Goal: Transaction & Acquisition: Purchase product/service

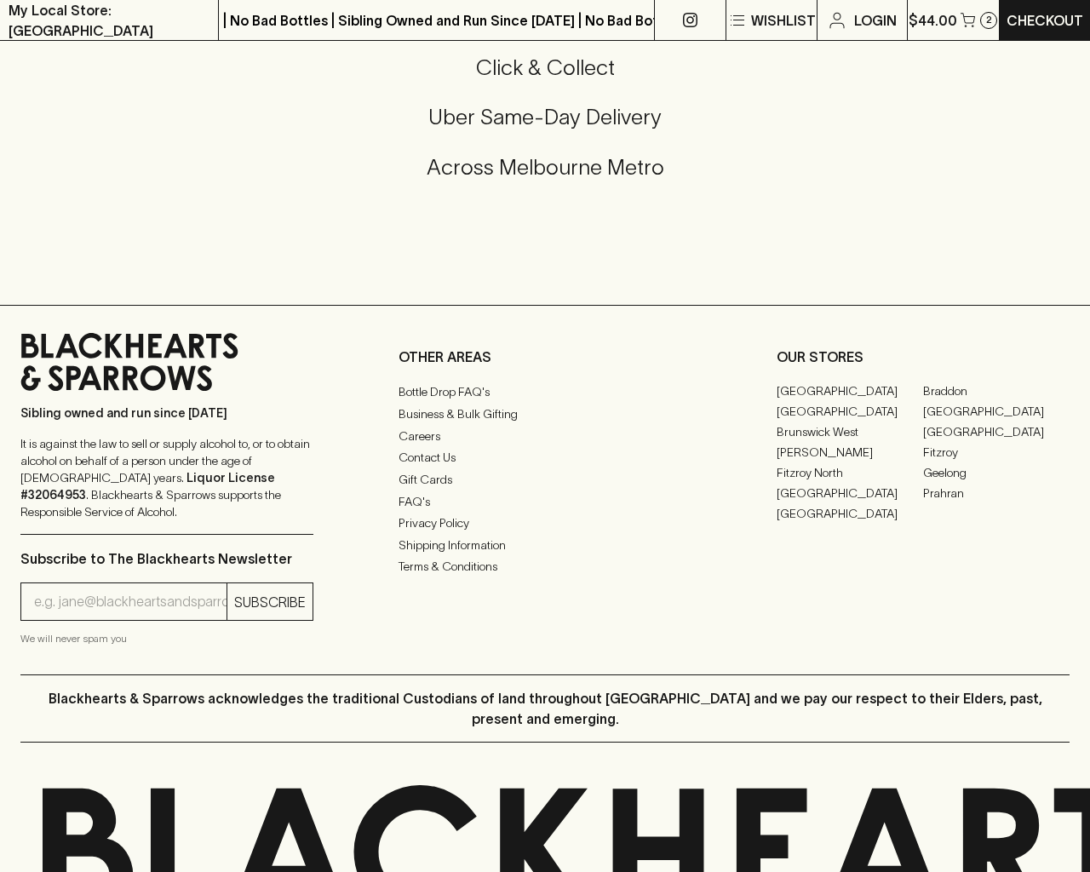
scroll to position [2251, 0]
type input "[EMAIL_ADDRESS]"
type input "1"
type input "e"
type input "Elderton E Series Chardonnay 2023"
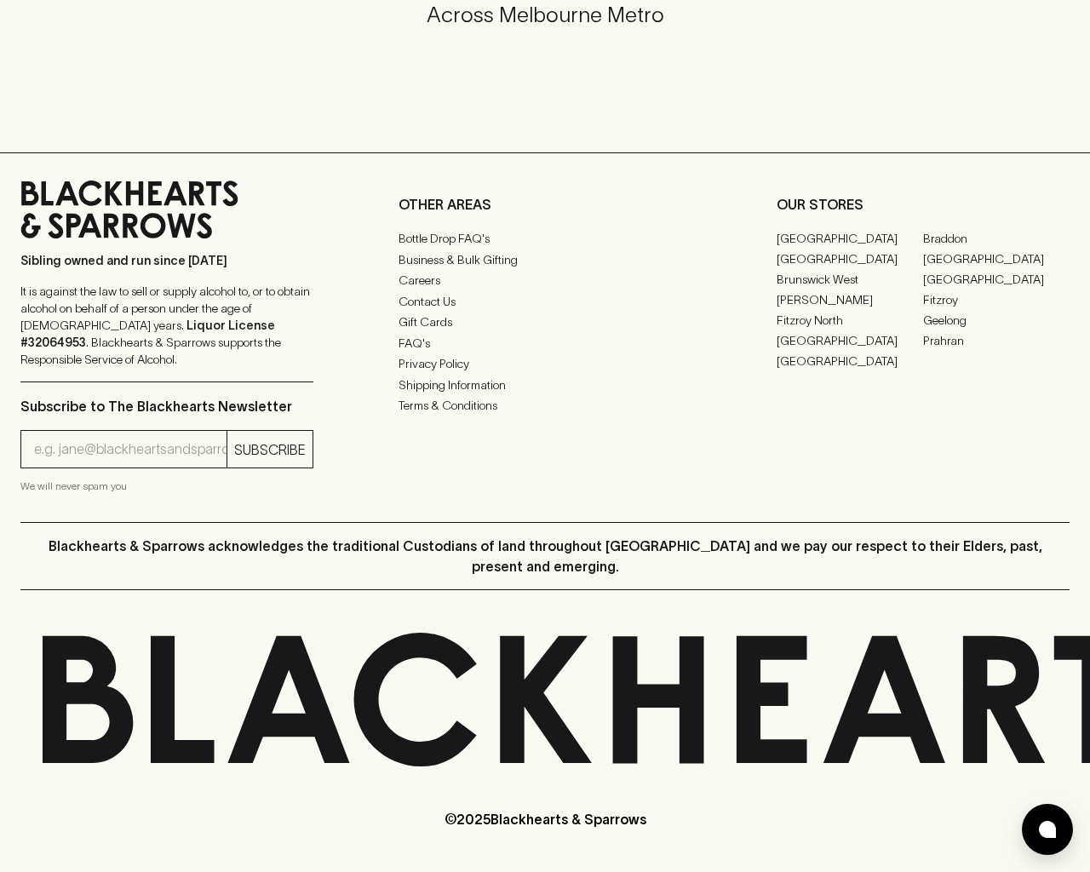
scroll to position [1028, 0]
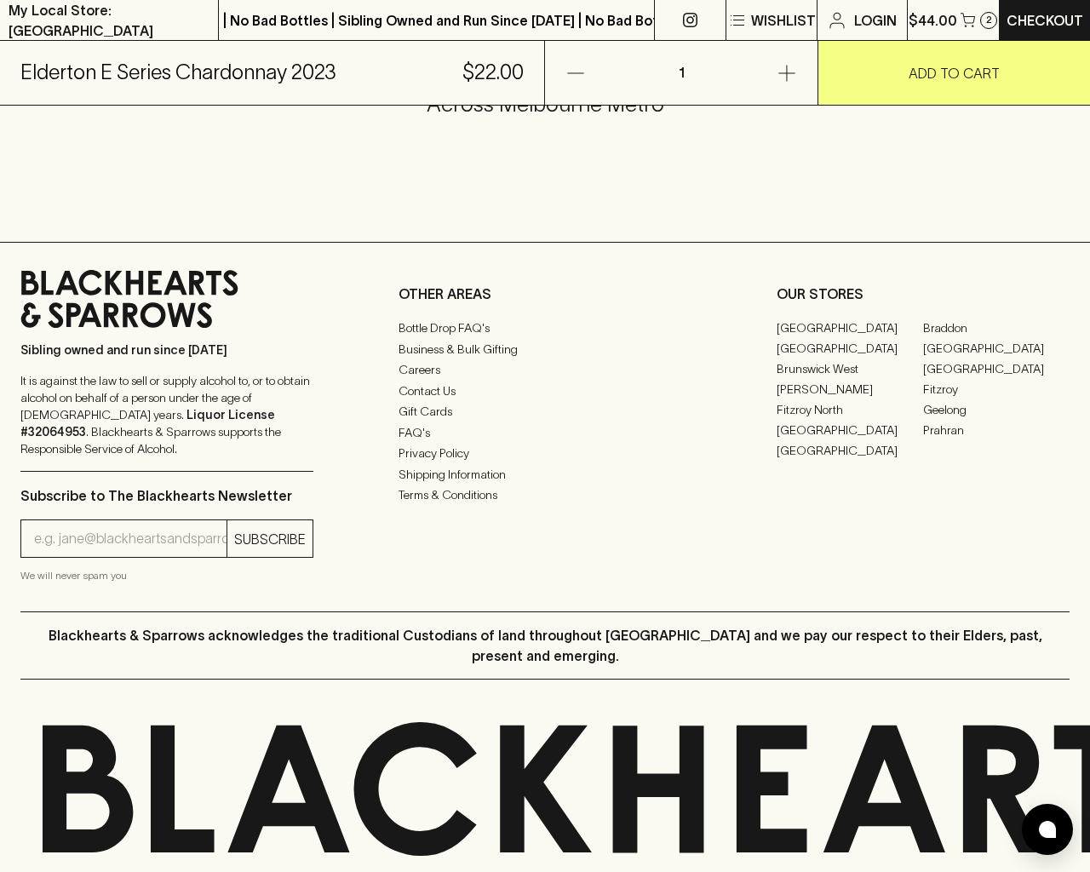
type input "e"
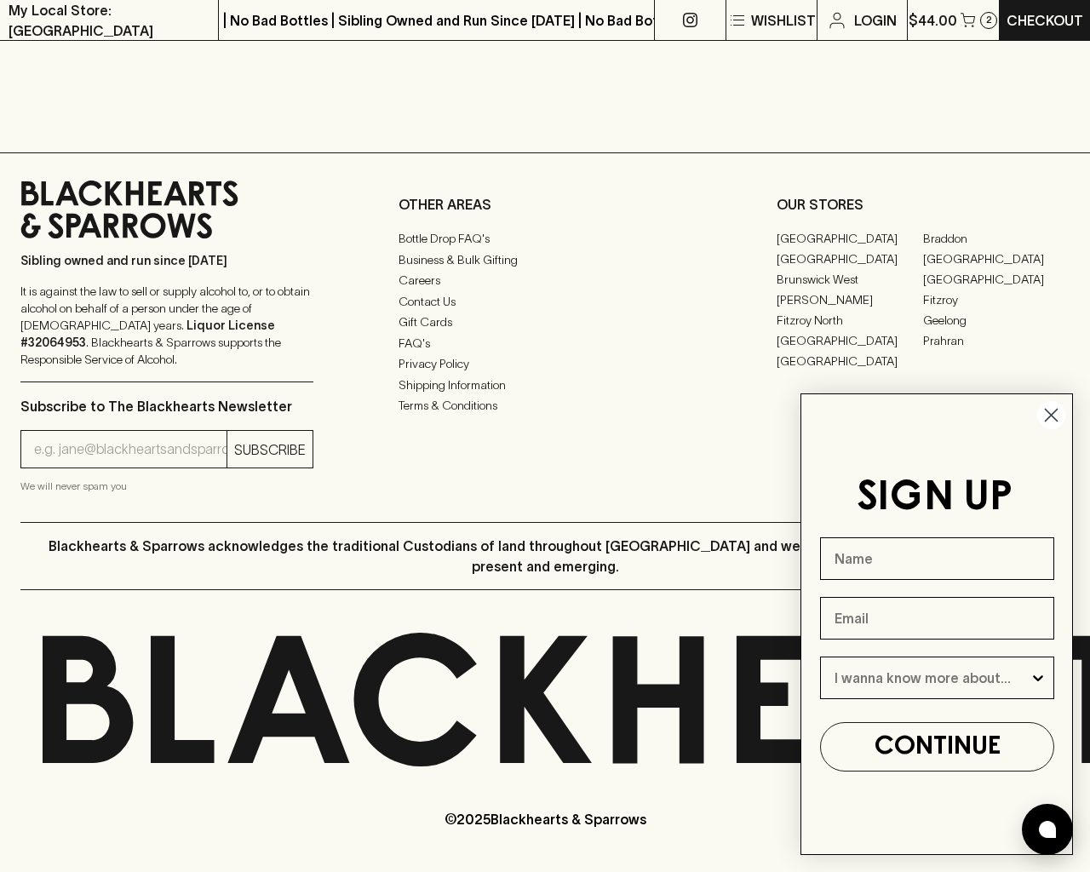
scroll to position [902, 0]
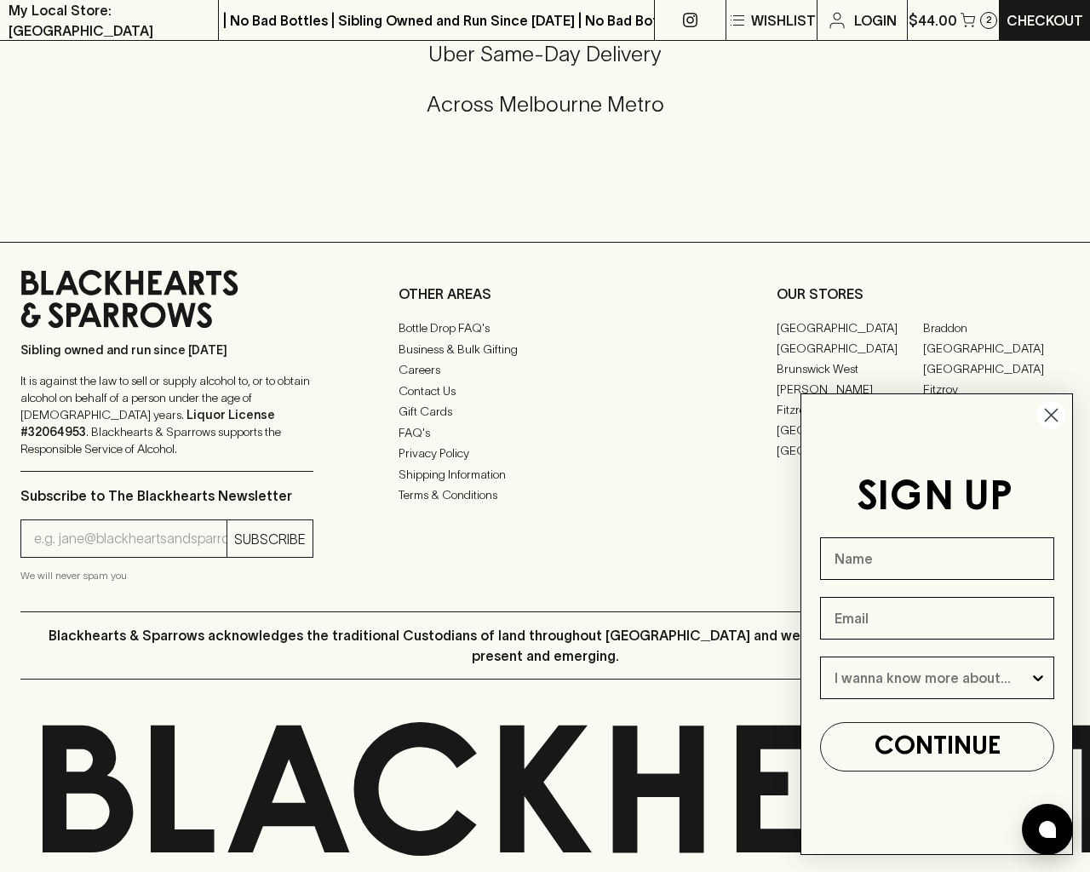
type input "e"
type input "[EMAIL_ADDRESS]"
type input "e"
